Goal: Information Seeking & Learning: Check status

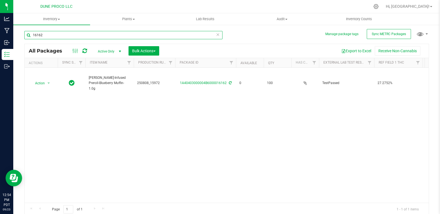
click at [66, 38] on input "16162" at bounding box center [123, 35] width 198 height 8
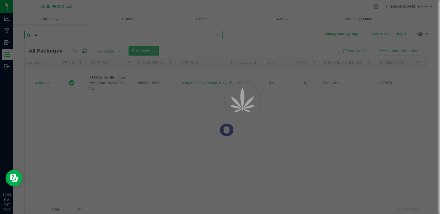
type input "142"
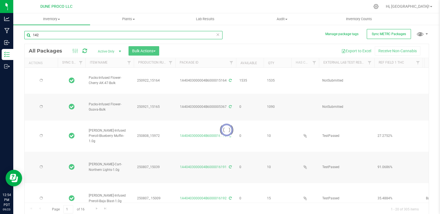
type input "[DATE]"
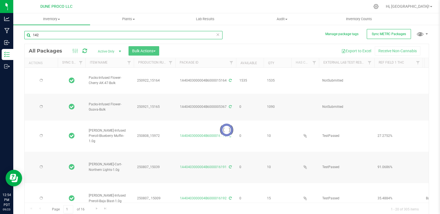
type input "[DATE]"
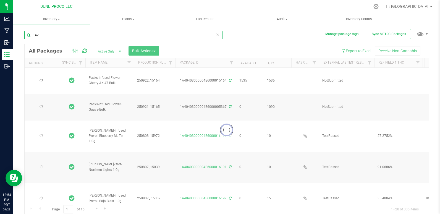
type input "[DATE]"
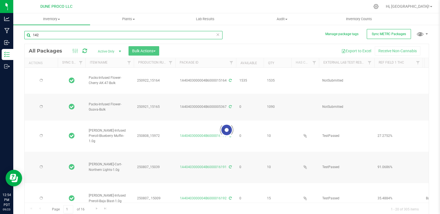
type input "[DATE]"
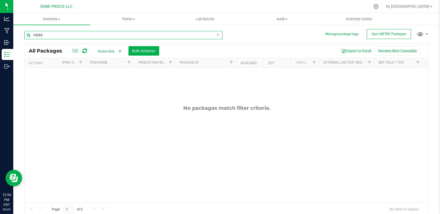
type input "14266"
click at [105, 51] on span "Active Only" at bounding box center [108, 52] width 30 height 8
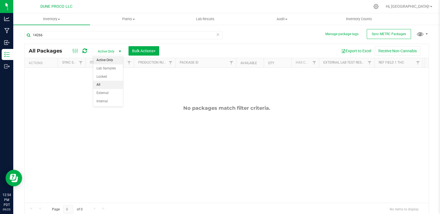
click at [109, 87] on li "All" at bounding box center [108, 85] width 30 height 8
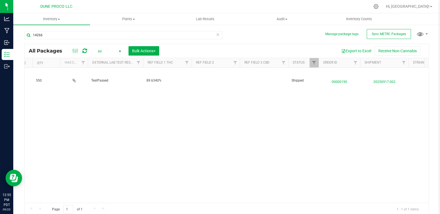
drag, startPoint x: 95, startPoint y: 205, endPoint x: 107, endPoint y: 204, distance: 12.0
click at [107, 204] on div "Page 1 of 1 1 - 1 of 1 items" at bounding box center [227, 209] width 404 height 13
drag, startPoint x: 109, startPoint y: 198, endPoint x: 120, endPoint y: 198, distance: 11.3
click at [120, 198] on div "Action Action Edit attributes Global inventory Locate package Package audit log…" at bounding box center [227, 135] width 404 height 135
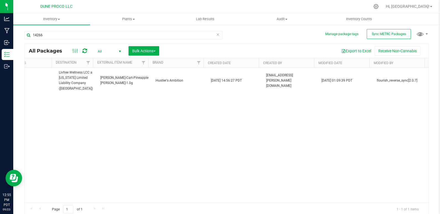
click at [405, 209] on span "1 - 1 of 1 items" at bounding box center [408, 209] width 31 height 8
